Goal: Information Seeking & Learning: Learn about a topic

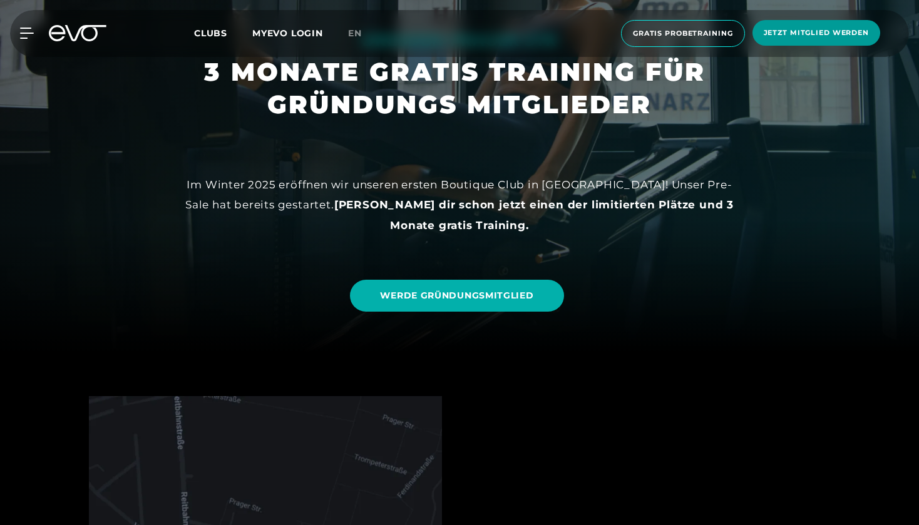
click at [814, 28] on span "Jetzt Mitglied werden" at bounding box center [816, 33] width 105 height 11
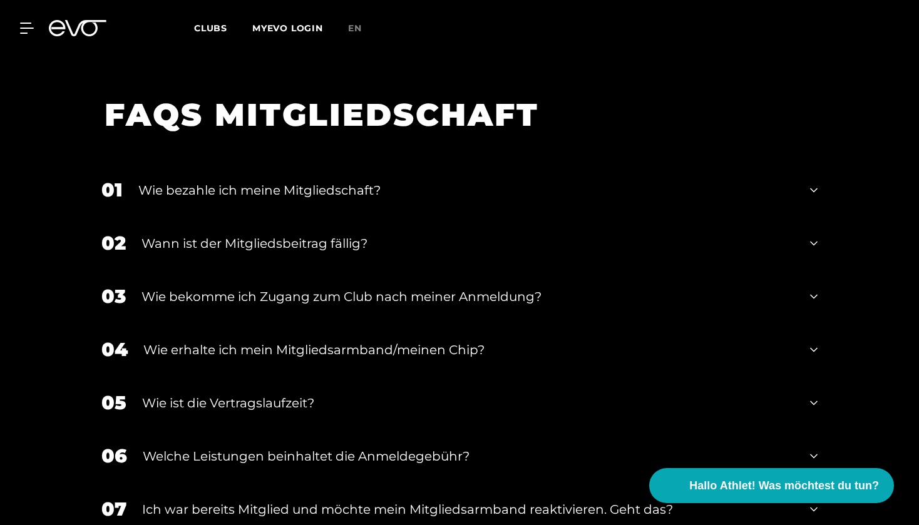
scroll to position [1551, 0]
click at [323, 181] on div "Wie bezahle ich meine Mitgliedschaft?" at bounding box center [466, 189] width 656 height 19
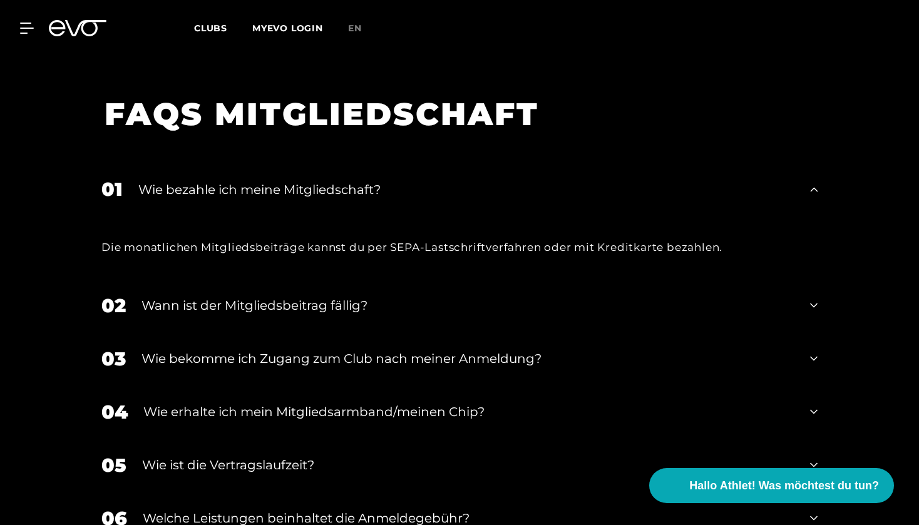
click at [316, 186] on div "Wie bezahle ich meine Mitgliedschaft?" at bounding box center [466, 189] width 656 height 19
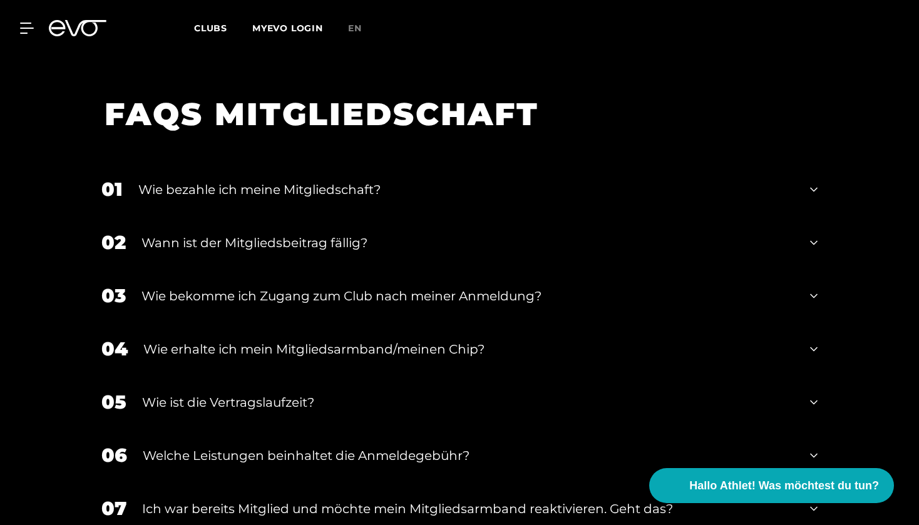
click at [290, 237] on div "Wann ist der Mitgliedsbeitrag fällig?" at bounding box center [468, 243] width 653 height 19
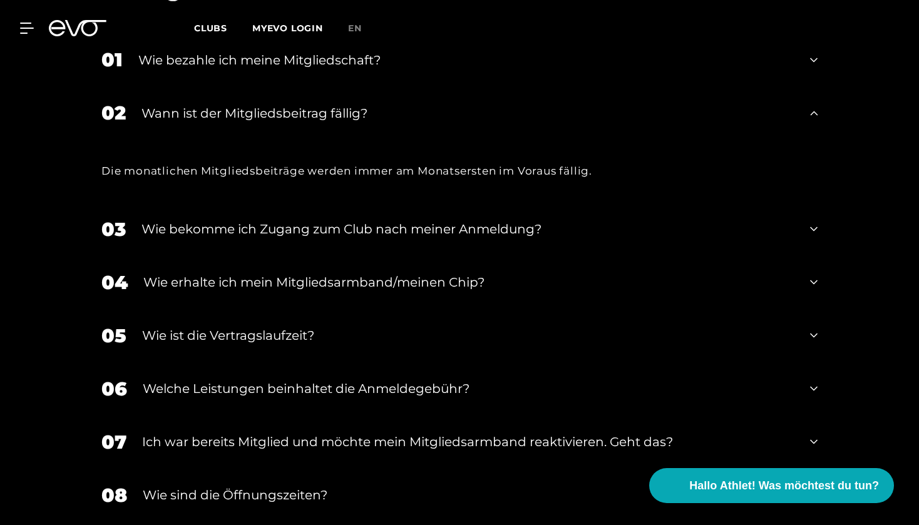
scroll to position [1689, 0]
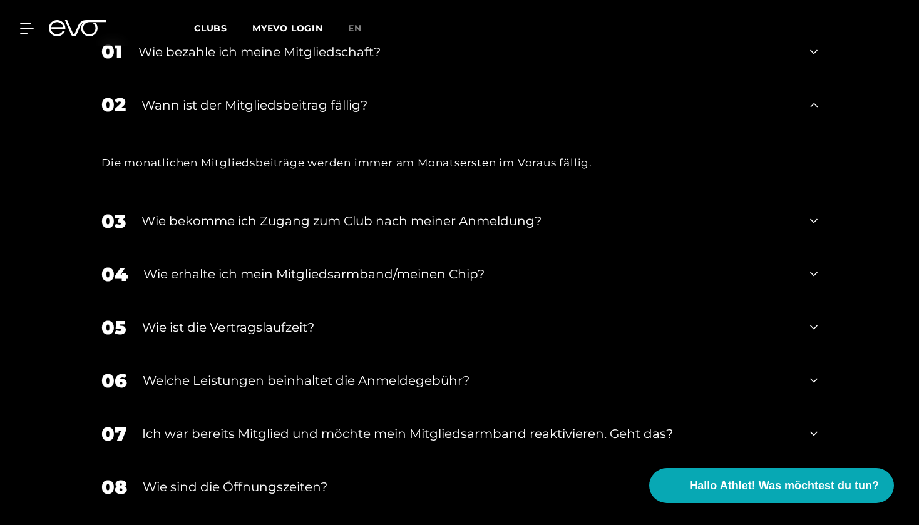
click at [289, 101] on div "Wann ist der Mitgliedsbeitrag fällig?" at bounding box center [468, 105] width 653 height 19
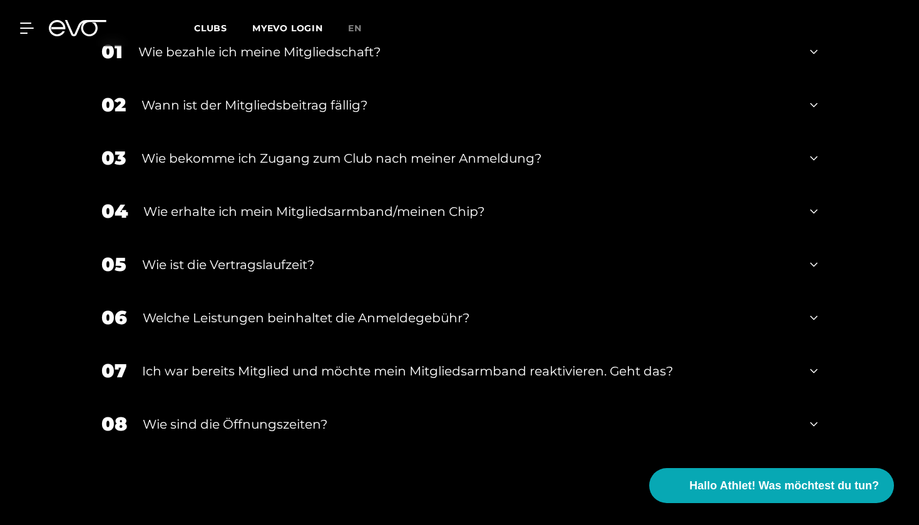
click at [291, 162] on div "Wie bekomme ich Zugang zum Club nach meiner Anmeldung?" at bounding box center [468, 158] width 653 height 19
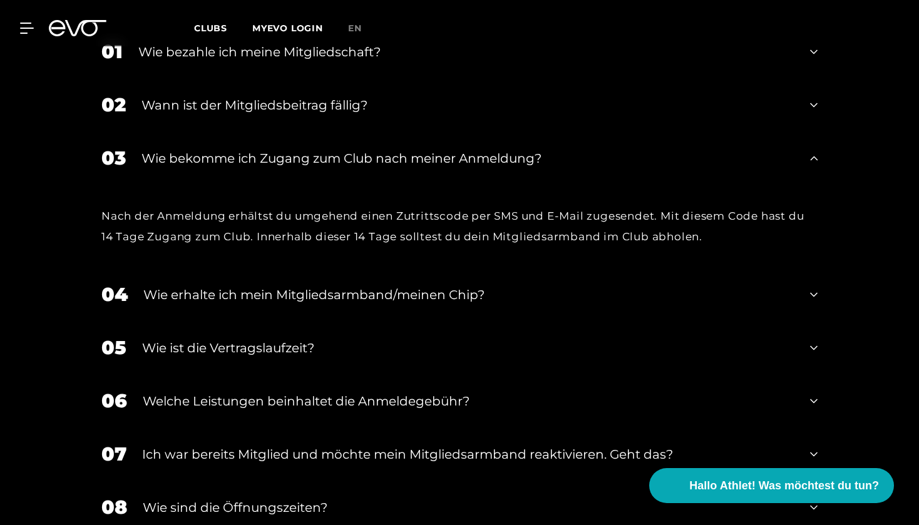
click at [291, 162] on div "Wie bekomme ich Zugang zum Club nach meiner Anmeldung?" at bounding box center [468, 158] width 653 height 19
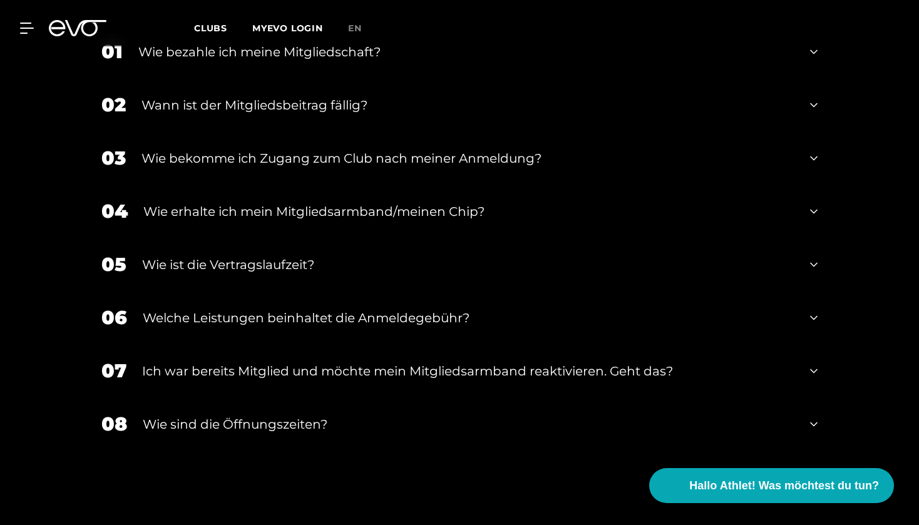
click at [275, 217] on div "Wie erhalte ich mein Mitgliedsarmband/meinen Chip?" at bounding box center [468, 211] width 651 height 19
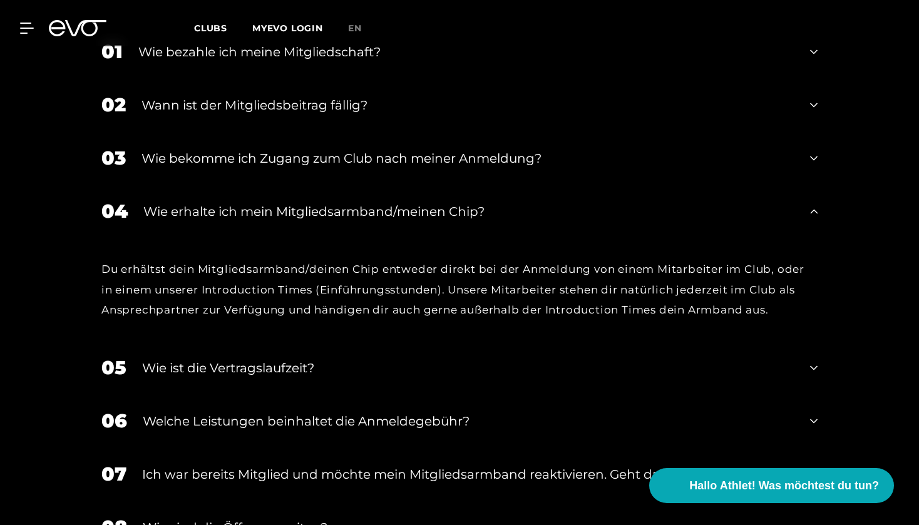
click at [262, 212] on div "Wie erhalte ich mein Mitgliedsarmband/meinen Chip?" at bounding box center [468, 211] width 651 height 19
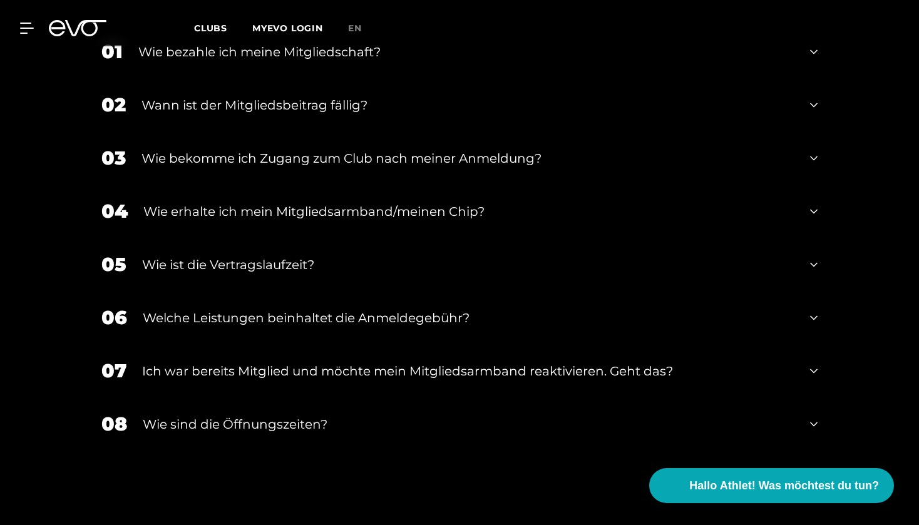
click at [262, 262] on div "Wie ist die Vertragslaufzeit?" at bounding box center [468, 265] width 653 height 19
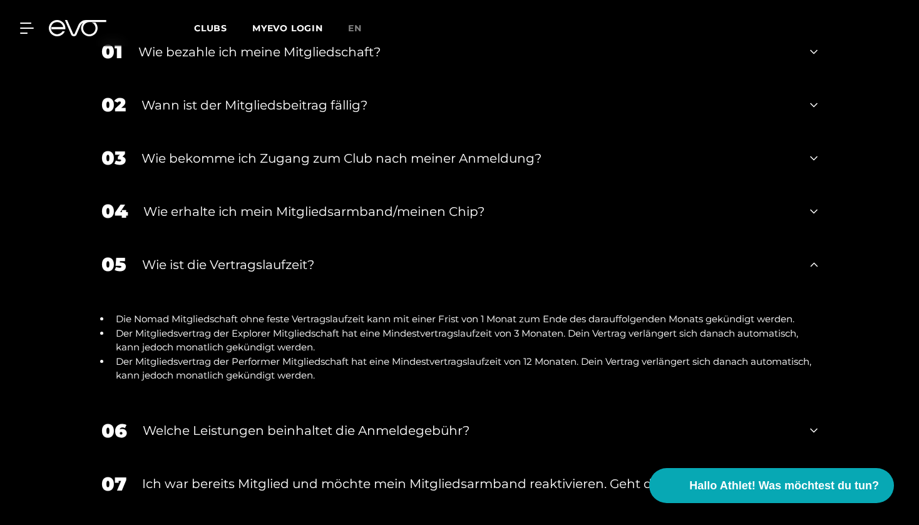
click at [262, 262] on div "Wie ist die Vertragslaufzeit?" at bounding box center [468, 265] width 653 height 19
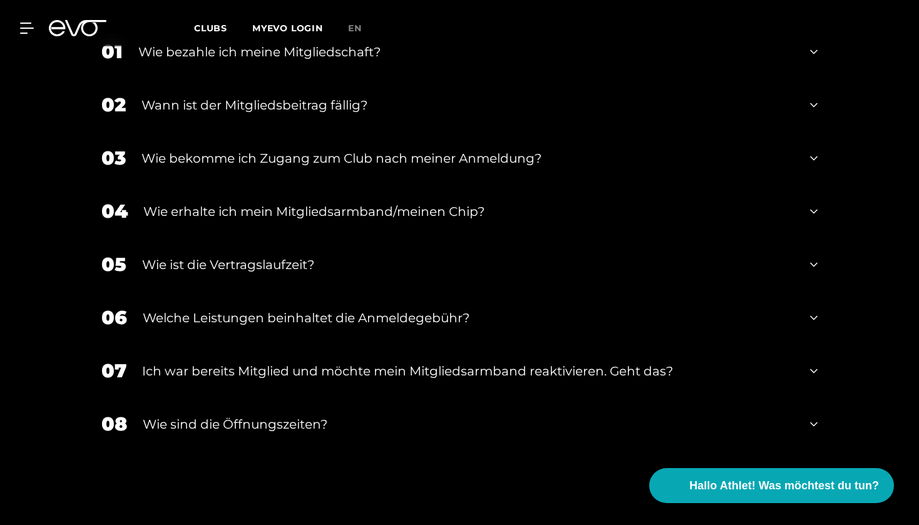
click at [247, 326] on div "Welche Leistungen beinhaltet die Anmeldegebühr?" at bounding box center [469, 318] width 652 height 19
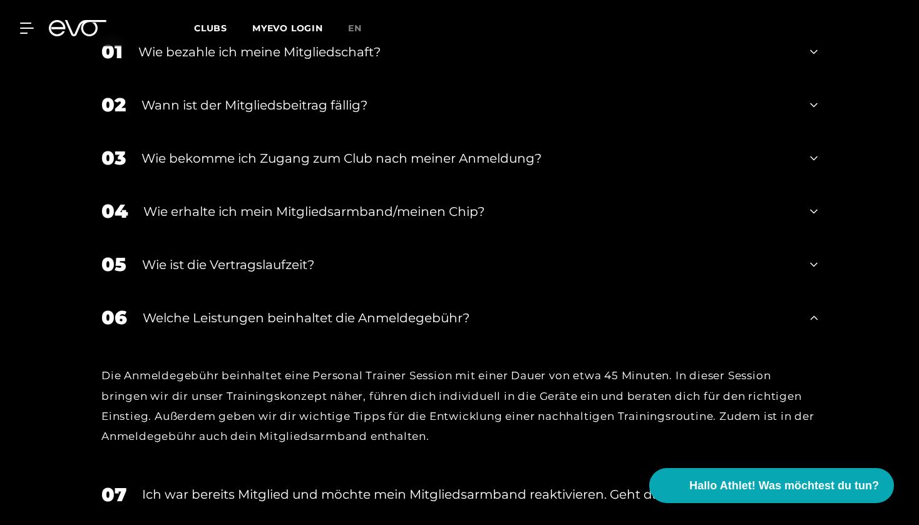
click at [245, 323] on div "Welche Leistungen beinhaltet die Anmeldegebühr?" at bounding box center [469, 318] width 652 height 19
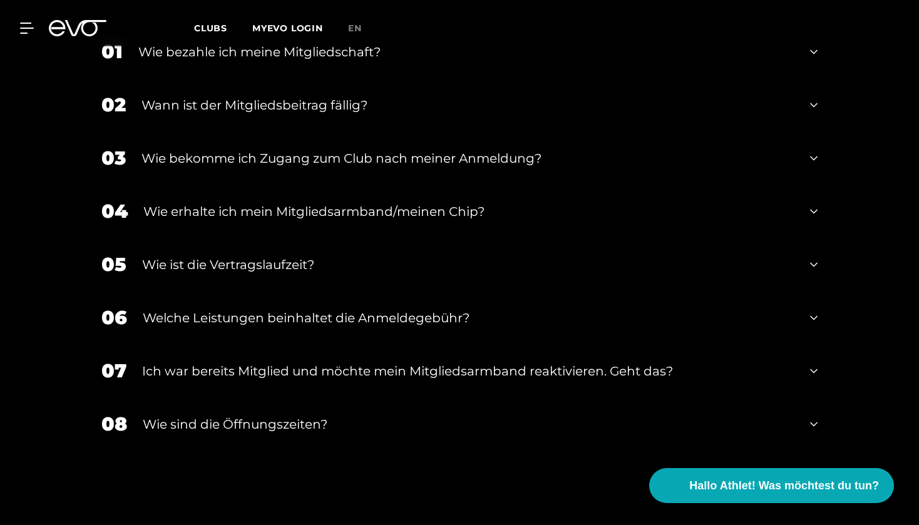
click at [244, 362] on div "Ich war bereits Mitglied und möchte mein Mitgliedsarmband reaktivieren. Geht da…" at bounding box center [468, 371] width 653 height 19
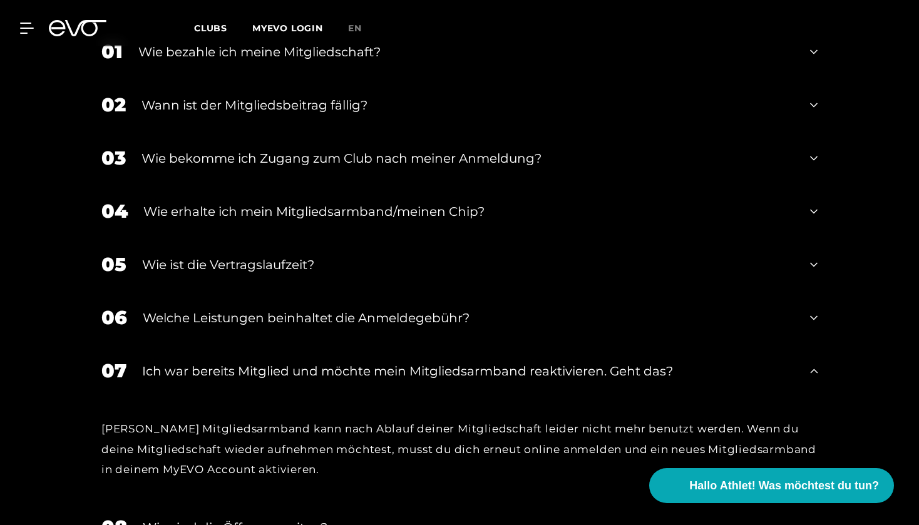
click at [240, 364] on div "Ich war bereits Mitglied und möchte mein Mitgliedsarmband reaktivieren. Geht da…" at bounding box center [468, 371] width 653 height 19
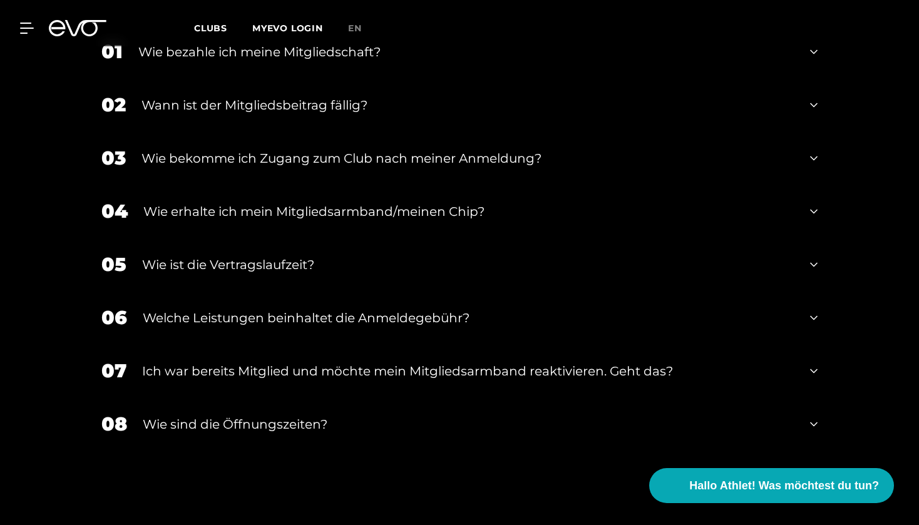
click at [240, 364] on div "Ich war bereits Mitglied und möchte mein Mitgliedsarmband reaktivieren. Geht da…" at bounding box center [468, 371] width 653 height 19
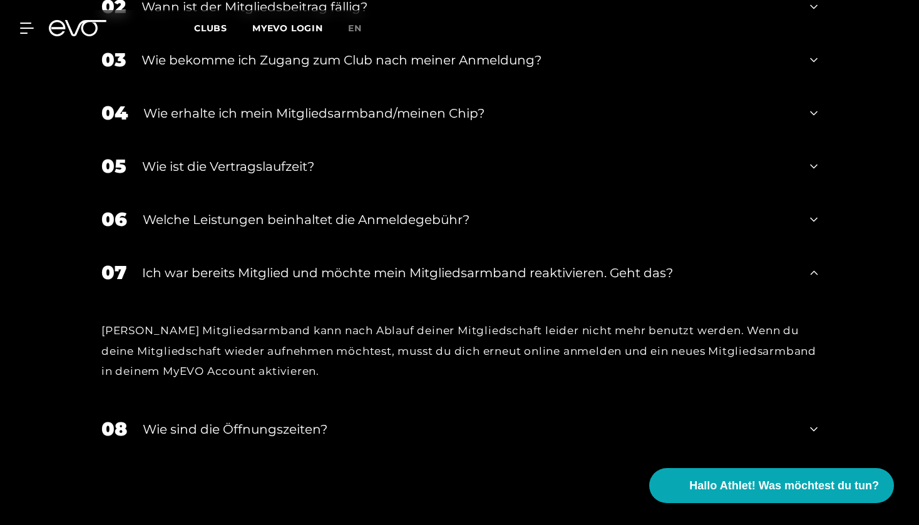
scroll to position [1791, 0]
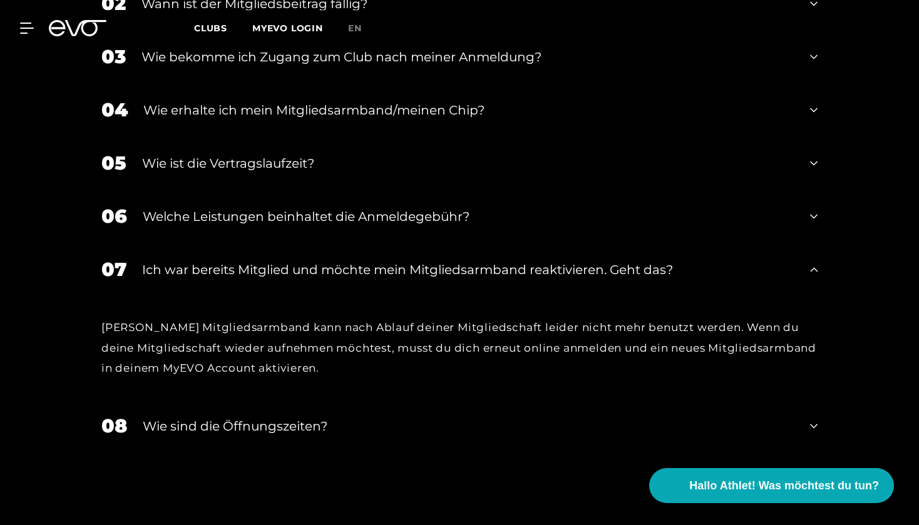
click at [261, 270] on div "Ich war bereits Mitglied und möchte mein Mitgliedsarmband reaktivieren. Geht da…" at bounding box center [468, 270] width 653 height 19
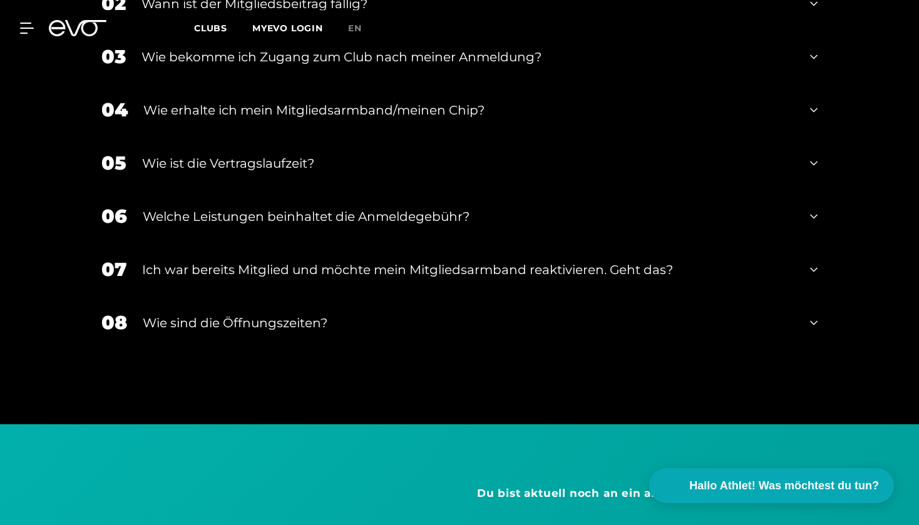
click at [244, 328] on div "Wie sind die Öffnungszeiten?" at bounding box center [469, 323] width 652 height 19
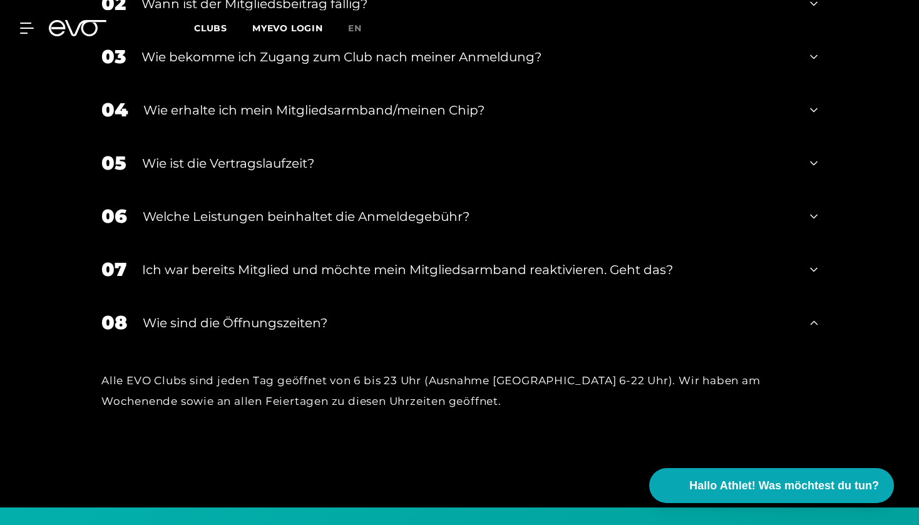
click at [244, 328] on div "Wie sind die Öffnungszeiten?" at bounding box center [469, 323] width 652 height 19
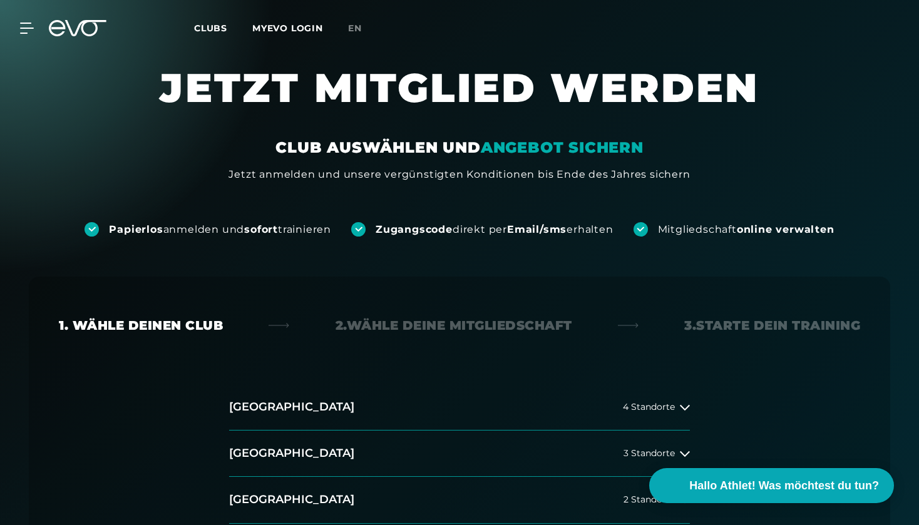
scroll to position [0, 0]
